Goal: Find specific page/section: Find specific page/section

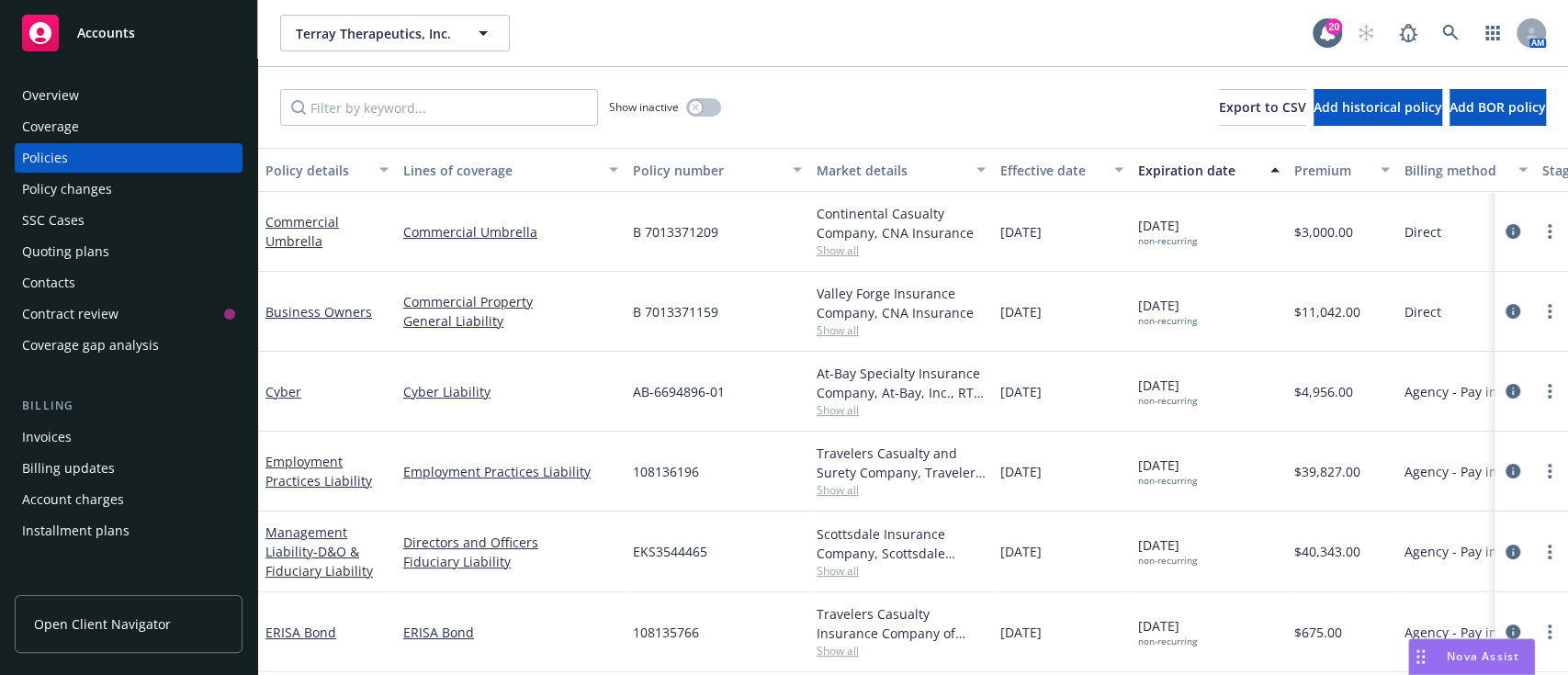
click at [37, 99] on div "Overview" at bounding box center [50, 96] width 57 height 30
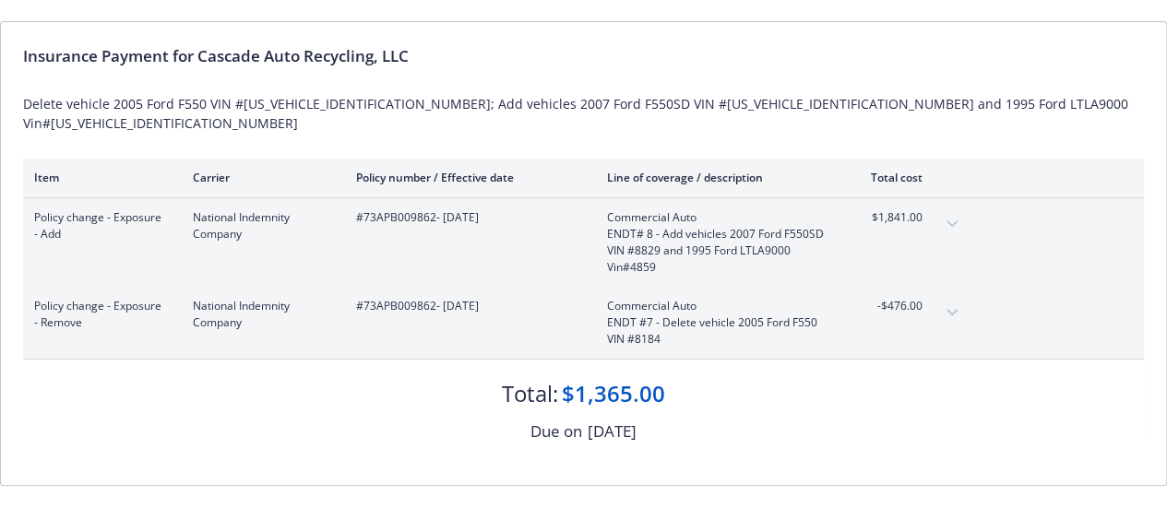
scroll to position [380, 0]
